Goal: Communication & Community: Connect with others

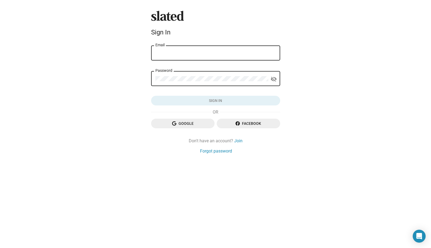
type input "[EMAIL_ADDRESS][DOMAIN_NAME]"
click at [215, 100] on button "Sign in" at bounding box center [215, 101] width 129 height 10
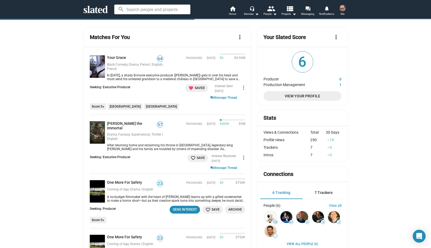
scroll to position [0, 0]
click at [307, 9] on mat-icon "forum" at bounding box center [307, 8] width 5 height 5
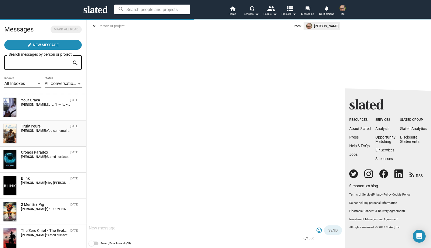
click at [29, 126] on div "Truly Yours" at bounding box center [44, 126] width 47 height 5
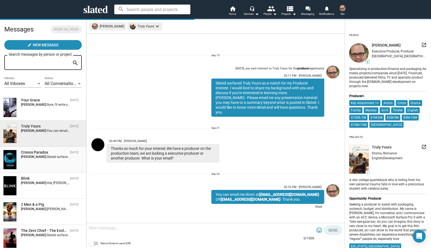
click at [47, 155] on span "Slated surfaced Cronos Paradox as a match for my Executive Producer interest. I…" at bounding box center [173, 157] width 253 height 4
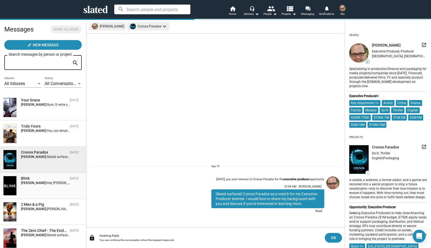
click at [39, 177] on div "Blink" at bounding box center [44, 178] width 47 height 5
